Goal: Information Seeking & Learning: Find specific page/section

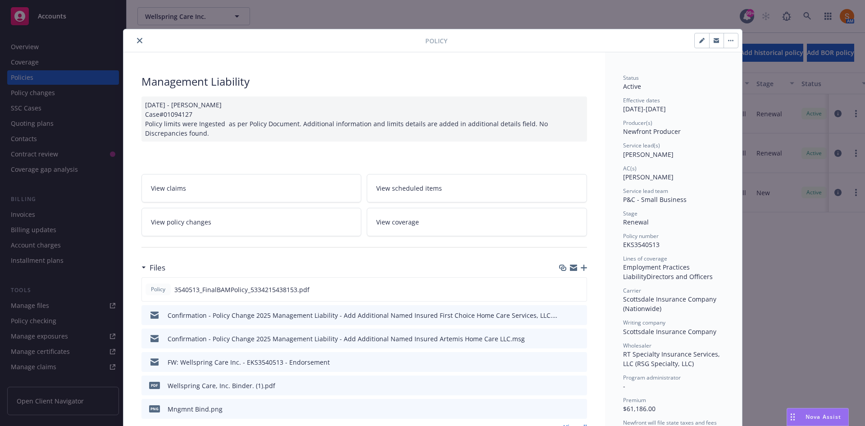
scroll to position [27, 0]
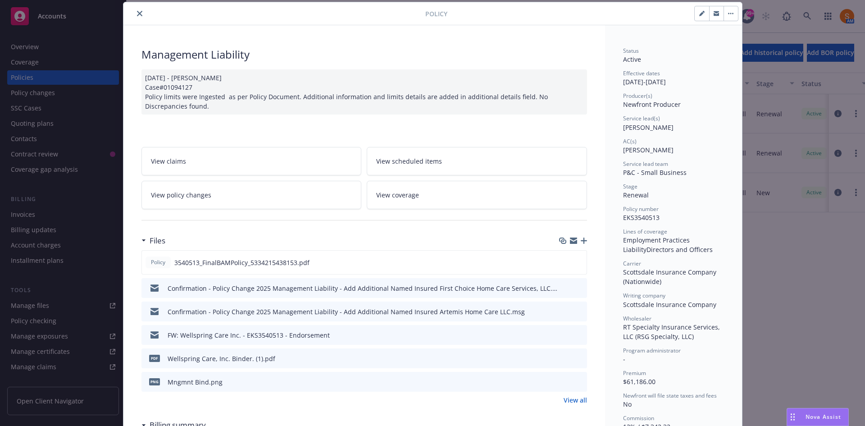
click at [134, 14] on button "close" at bounding box center [139, 13] width 11 height 11
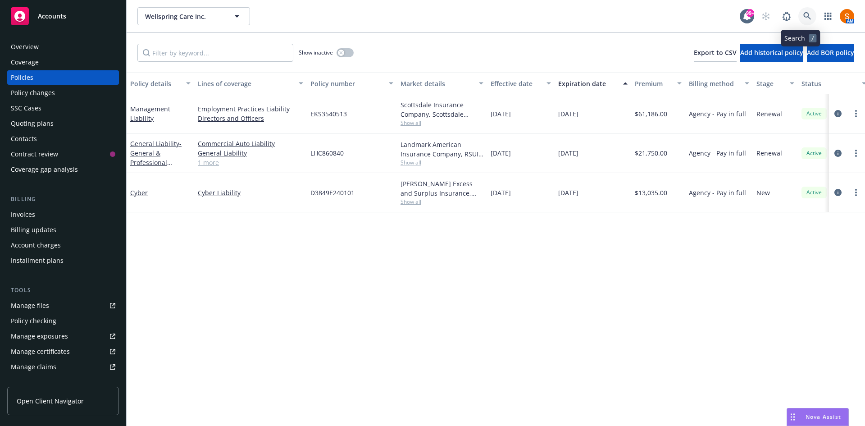
click at [808, 11] on link at bounding box center [807, 16] width 18 height 18
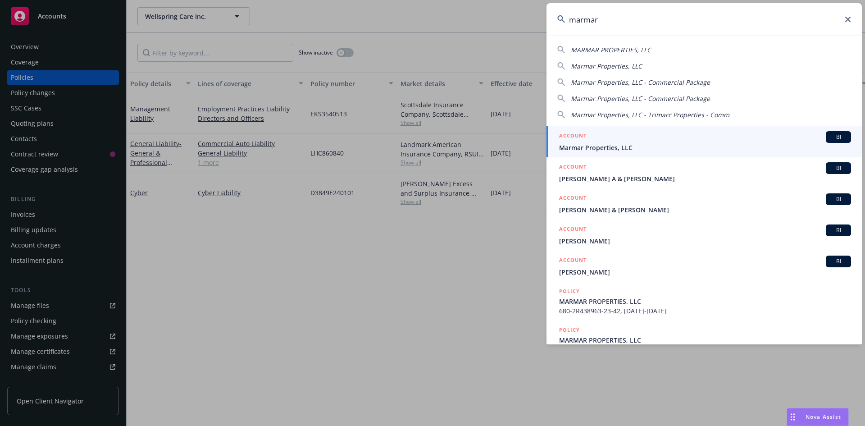
type input "marmar"
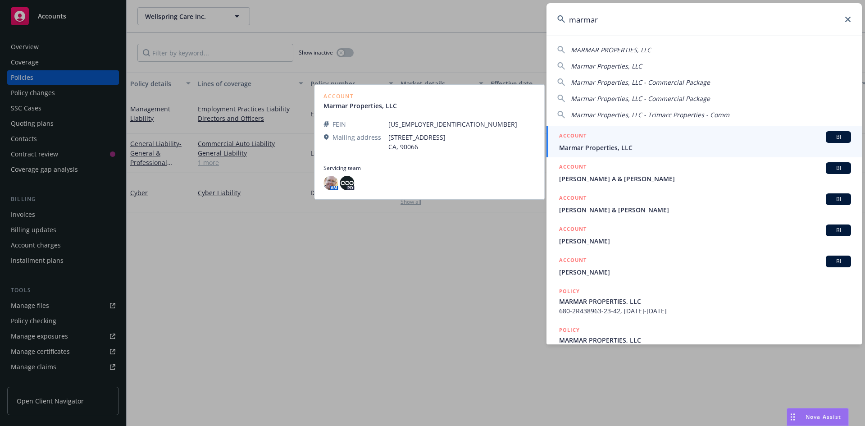
click at [598, 145] on span "Marmar Properties, LLC" at bounding box center [705, 147] width 292 height 9
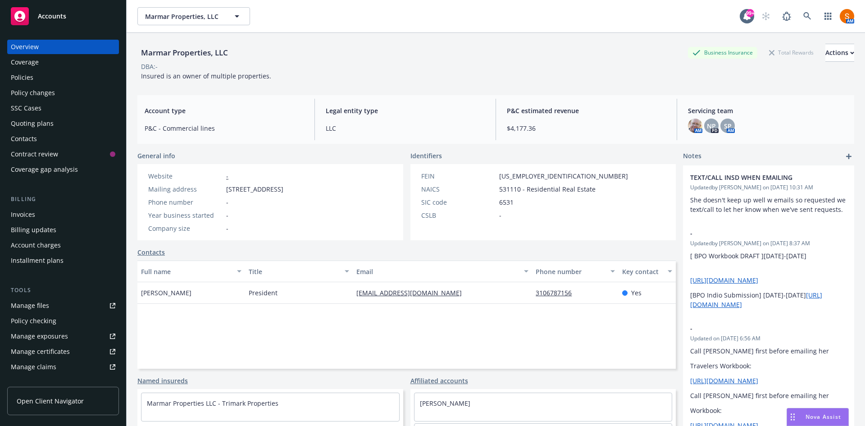
click at [22, 77] on div "Policies" at bounding box center [22, 77] width 23 height 14
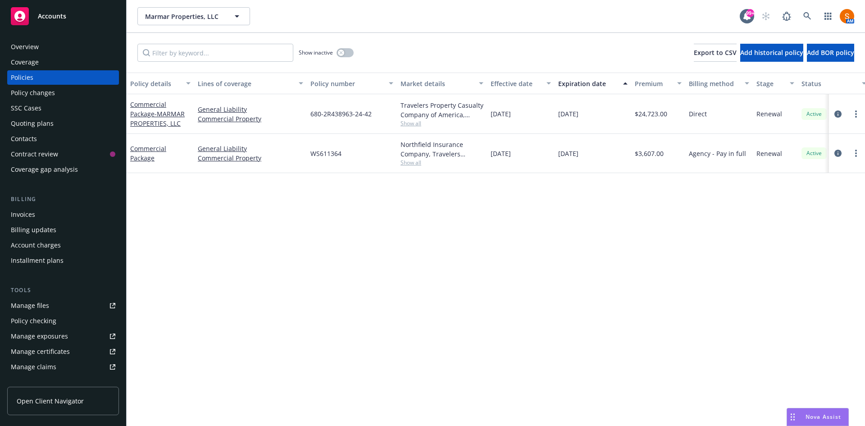
click at [409, 164] on span "Show all" at bounding box center [442, 163] width 83 height 8
click at [554, 192] on div "Policy details Lines of coverage Policy number Market details Effective date Ex…" at bounding box center [496, 249] width 738 height 353
